Goal: Check status: Check status

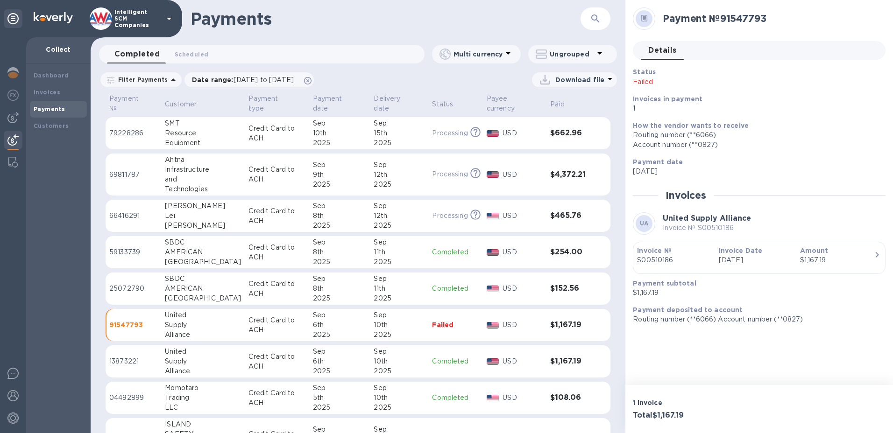
click at [46, 105] on div "Payments" at bounding box center [59, 109] width 50 height 9
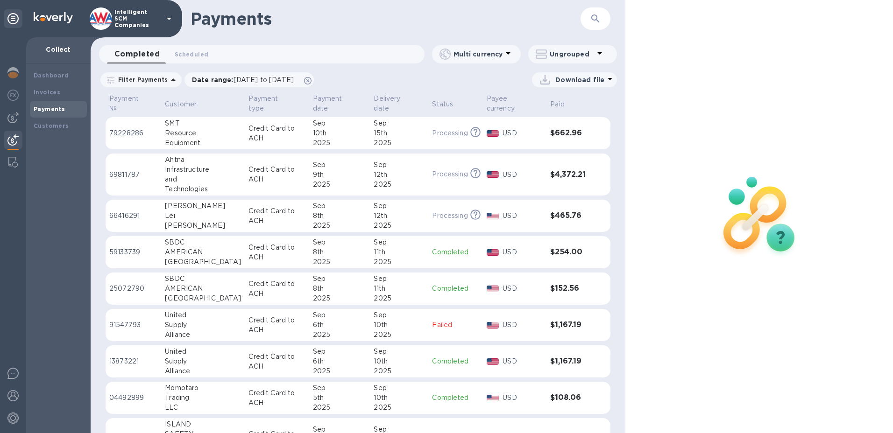
click at [10, 144] on div at bounding box center [13, 141] width 19 height 21
click at [11, 120] on img at bounding box center [12, 117] width 11 height 11
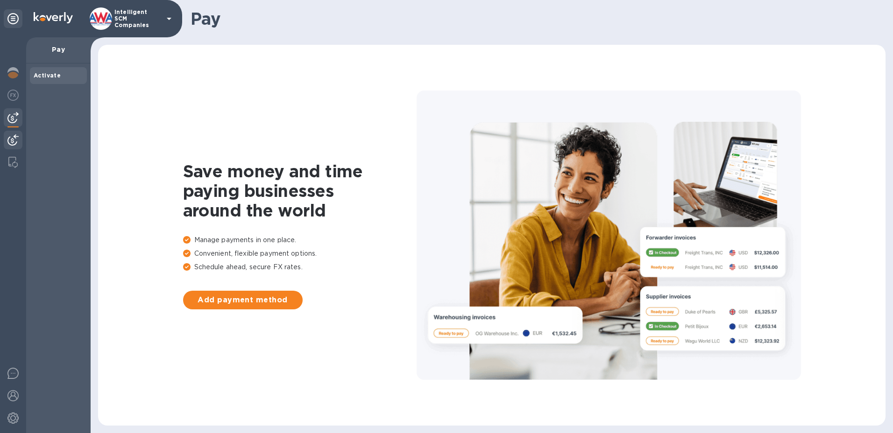
click at [12, 140] on img at bounding box center [12, 139] width 11 height 11
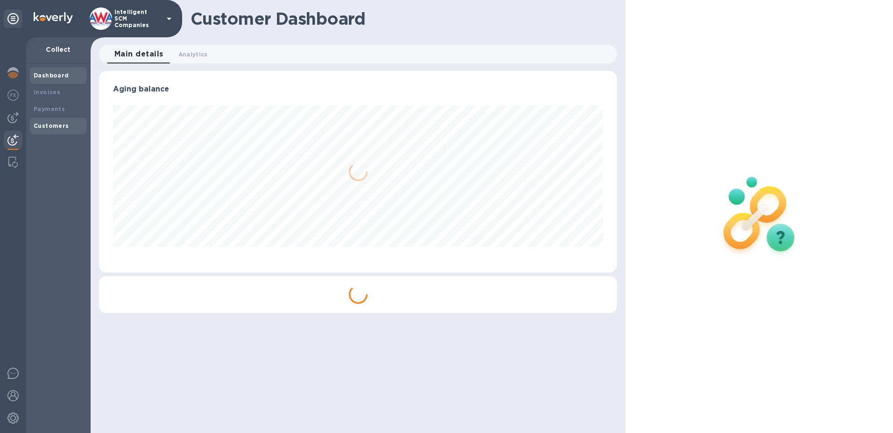
scroll to position [202, 518]
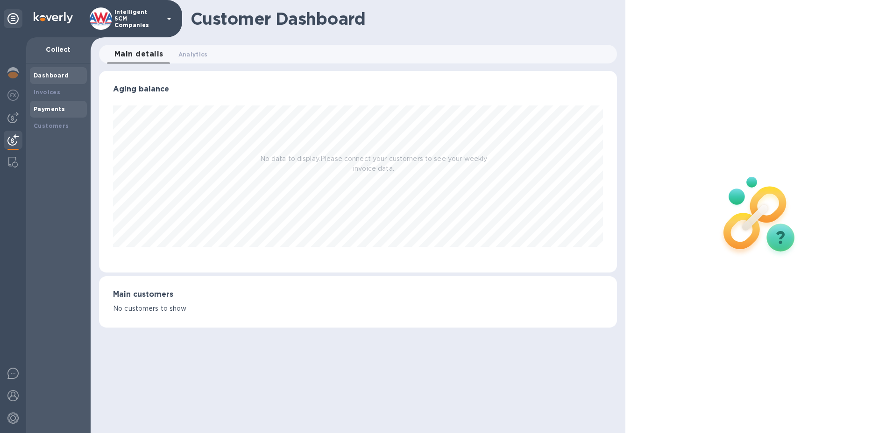
drag, startPoint x: 49, startPoint y: 106, endPoint x: 55, endPoint y: 105, distance: 6.1
click at [51, 106] on b "Payments" at bounding box center [49, 109] width 31 height 7
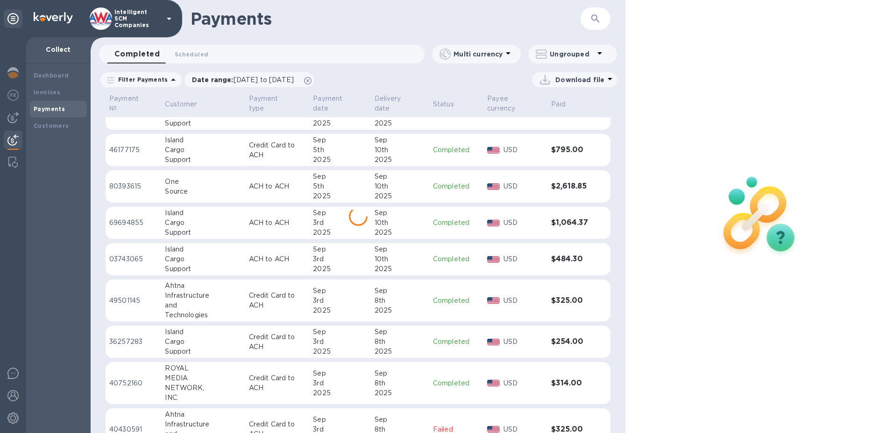
scroll to position [458, 0]
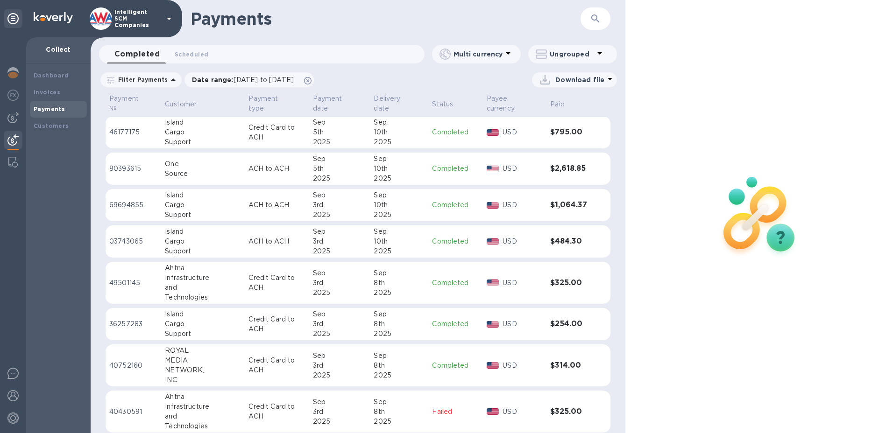
click at [104, 276] on div "Payment № Customer Payment type Payment date Delivery date Status Payee currenc…" at bounding box center [358, 262] width 535 height 341
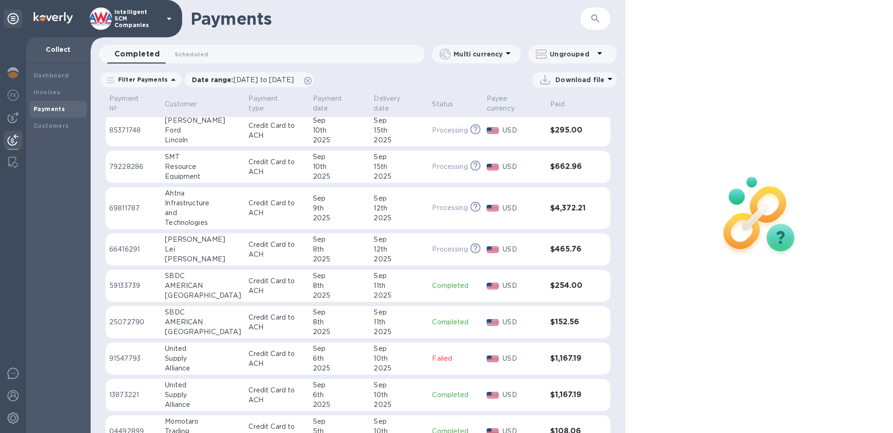
scroll to position [0, 0]
